Goal: Task Accomplishment & Management: Complete application form

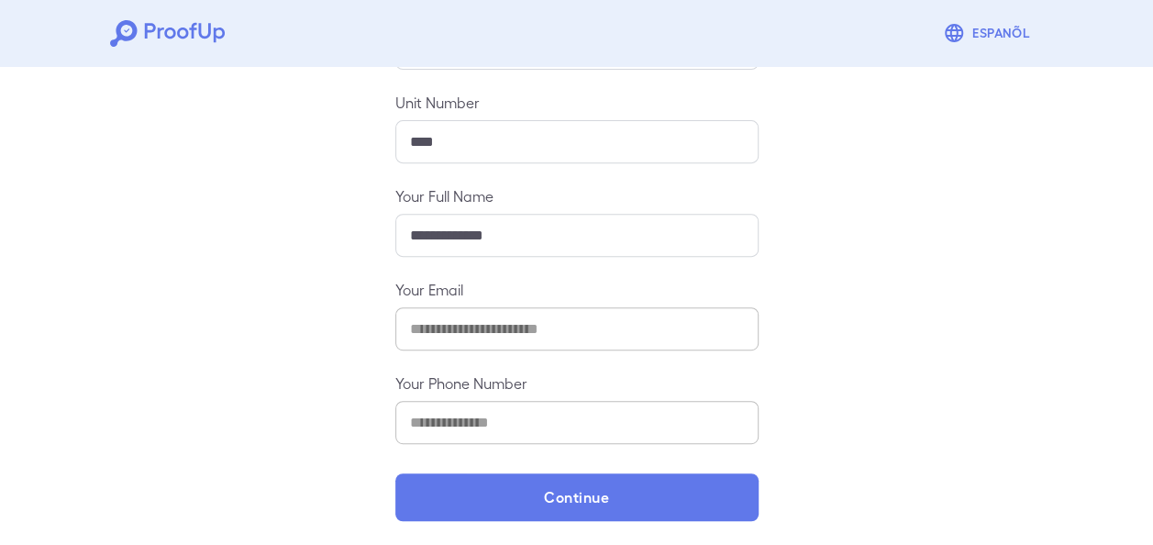
scroll to position [286, 0]
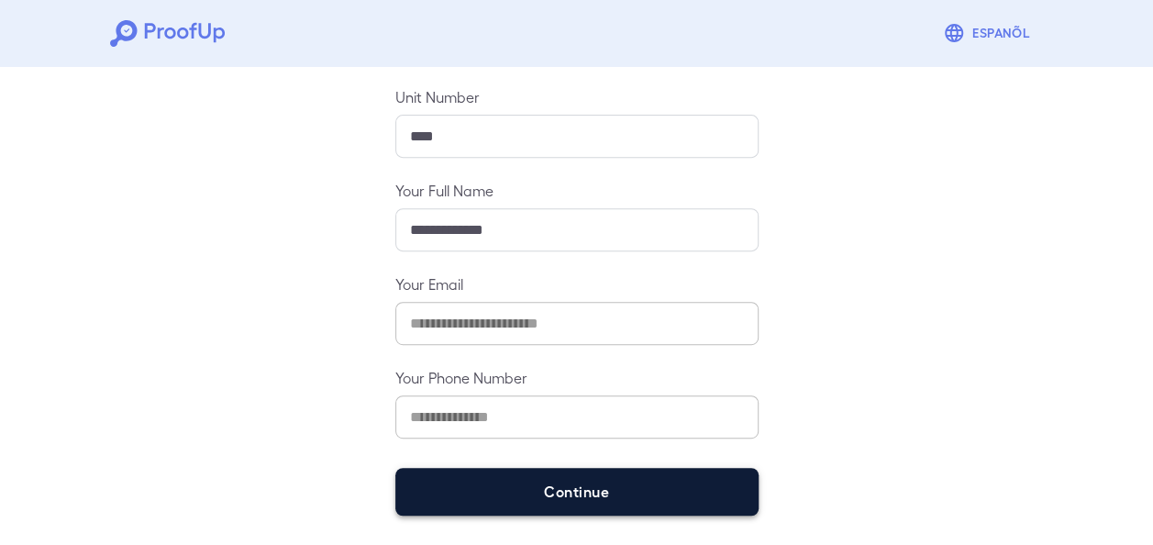
click at [523, 495] on button "Continue" at bounding box center [576, 492] width 363 height 48
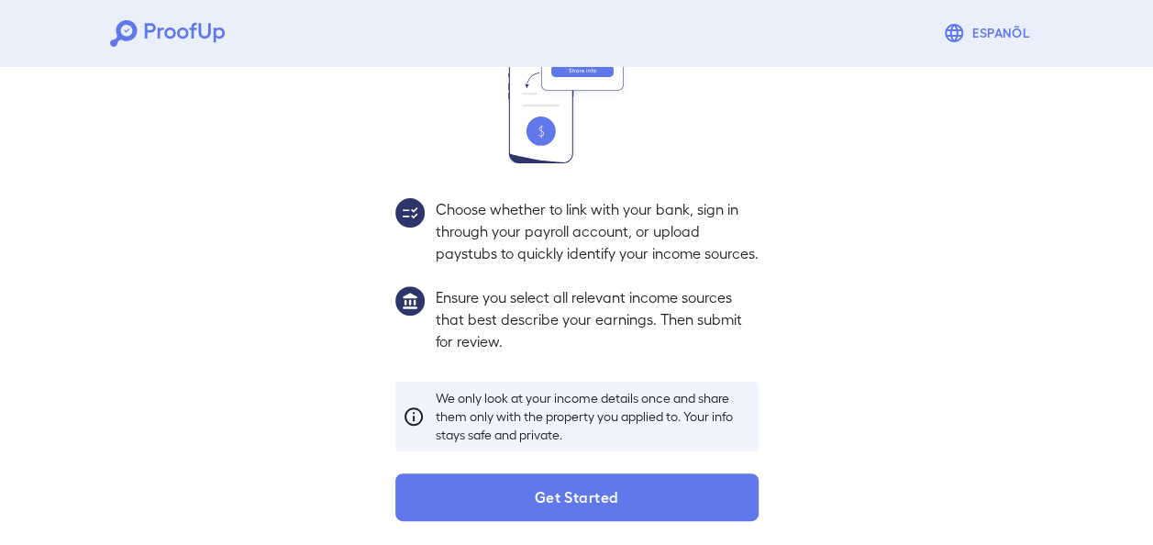
scroll to position [259, 0]
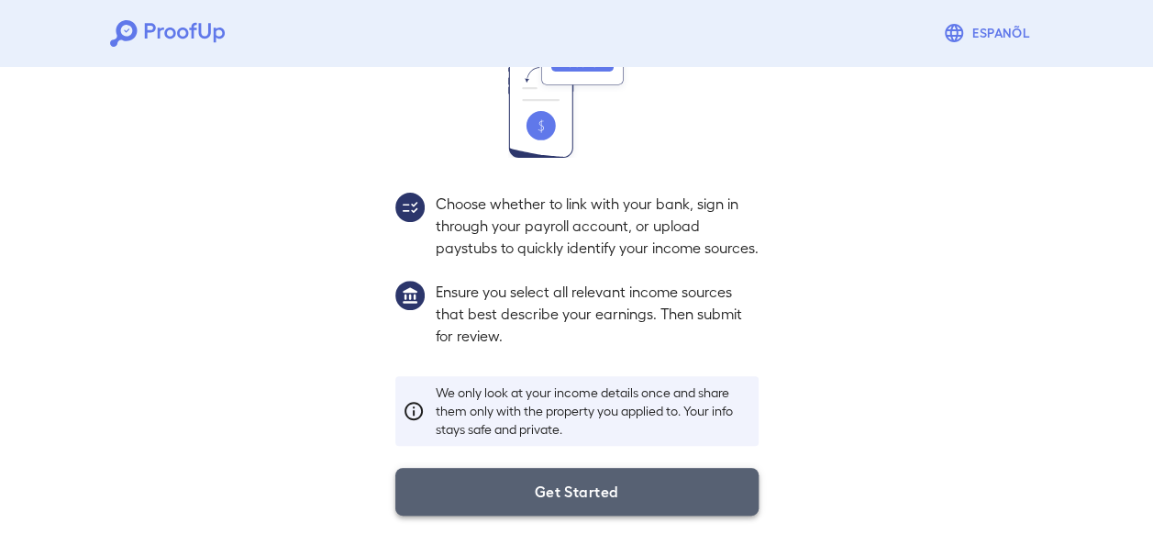
click at [581, 498] on button "Get Started" at bounding box center [576, 492] width 363 height 48
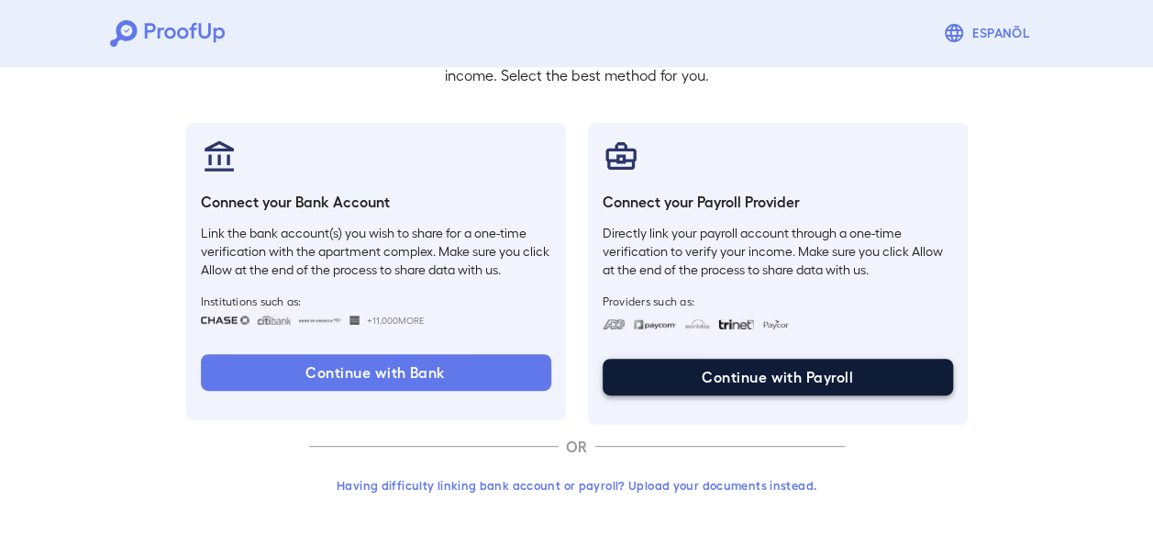
click at [664, 380] on button "Continue with Payroll" at bounding box center [777, 377] width 350 height 37
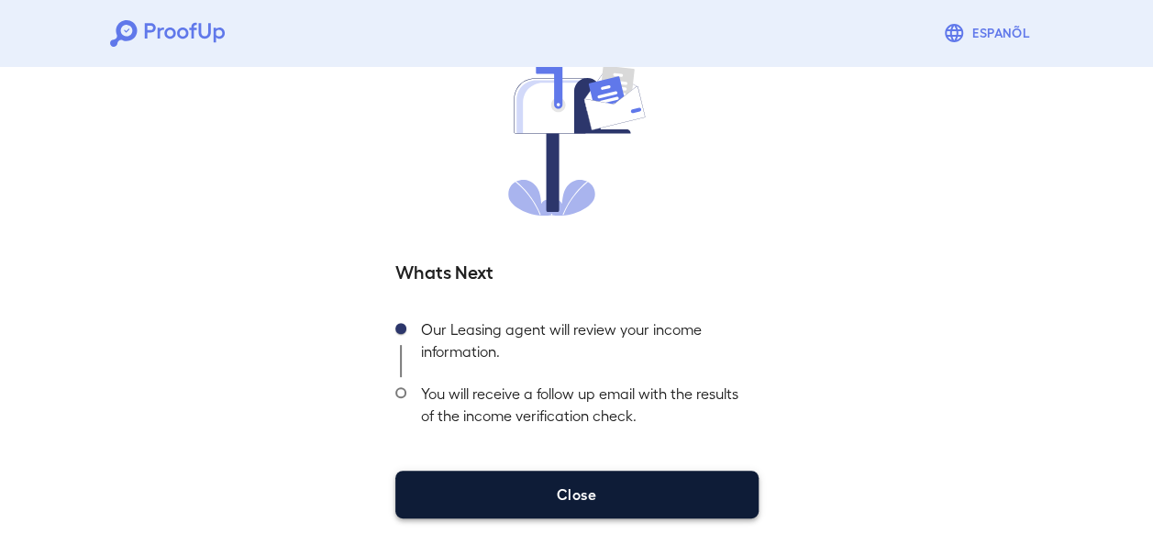
scroll to position [158, 0]
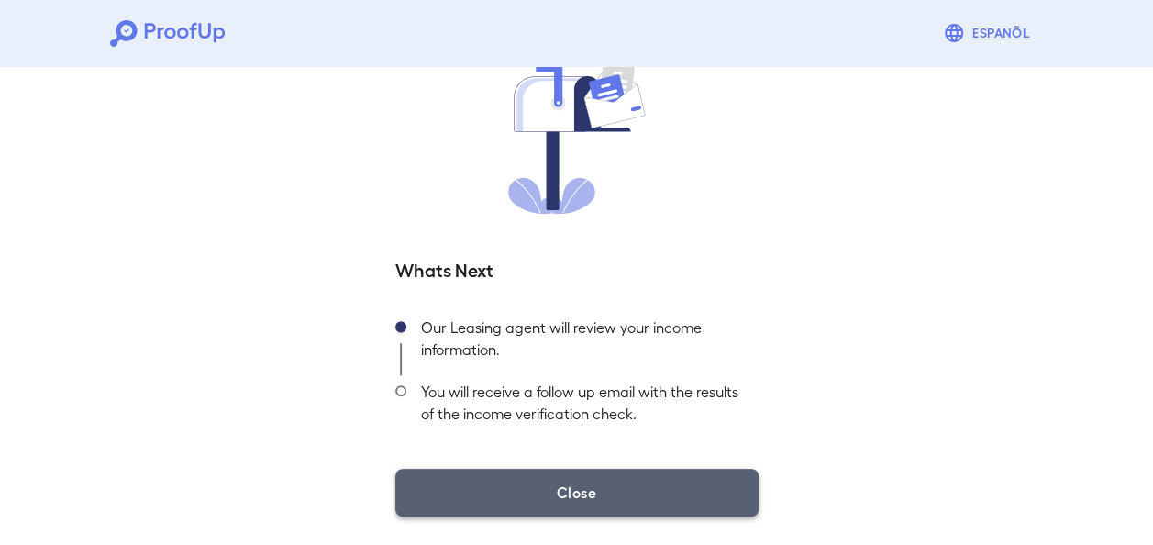
click at [593, 495] on button "Close" at bounding box center [576, 493] width 363 height 48
click at [592, 495] on button "Close" at bounding box center [576, 493] width 363 height 48
click at [498, 499] on button "Close" at bounding box center [576, 493] width 363 height 48
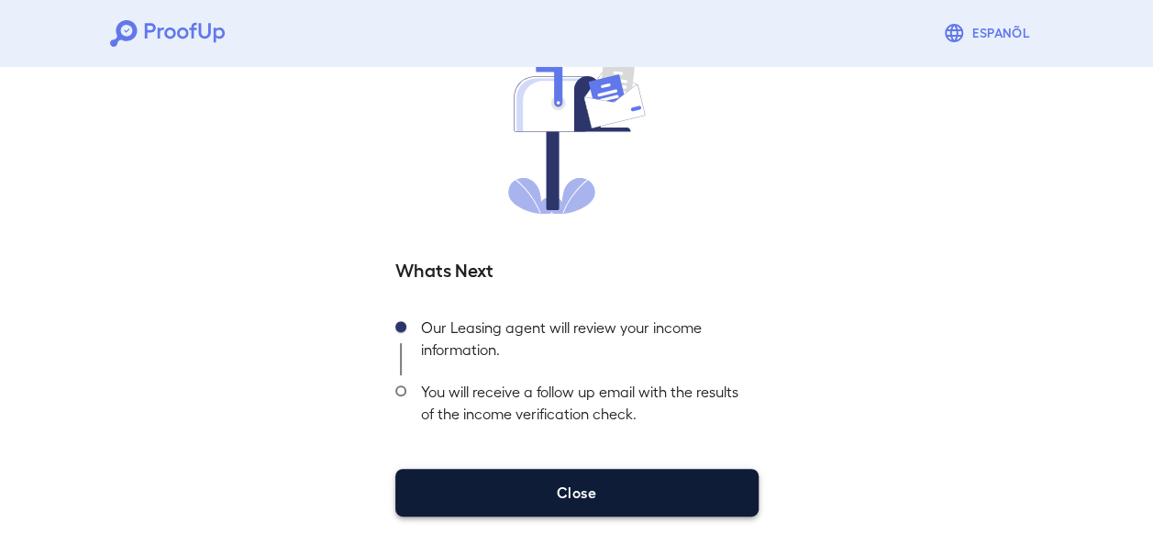
click at [605, 488] on button "Close" at bounding box center [576, 493] width 363 height 48
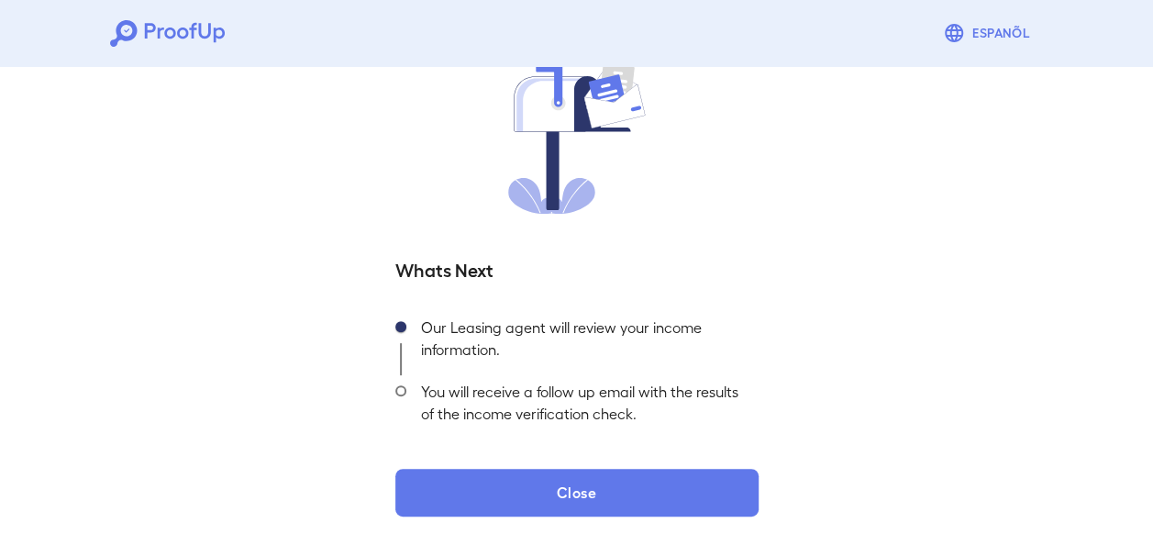
click at [471, 318] on div "Our Leasing agent will review your income information." at bounding box center [582, 343] width 352 height 64
